Goal: Transaction & Acquisition: Purchase product/service

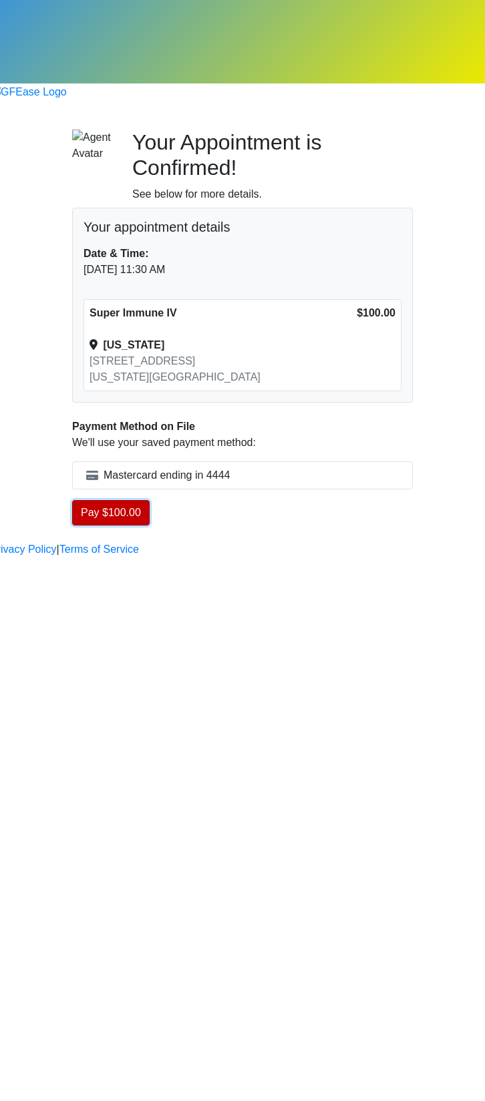
click at [149, 500] on button "Pay $100.00" at bounding box center [110, 512] width 77 height 25
